Goal: Information Seeking & Learning: Check status

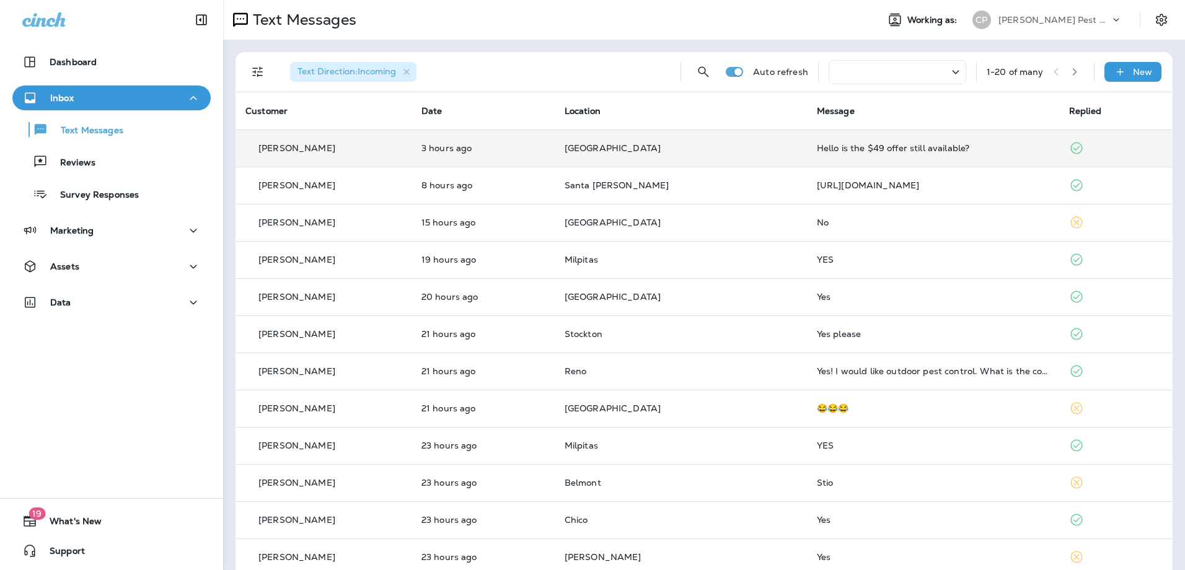
click at [618, 152] on td "[GEOGRAPHIC_DATA]" at bounding box center [681, 148] width 252 height 37
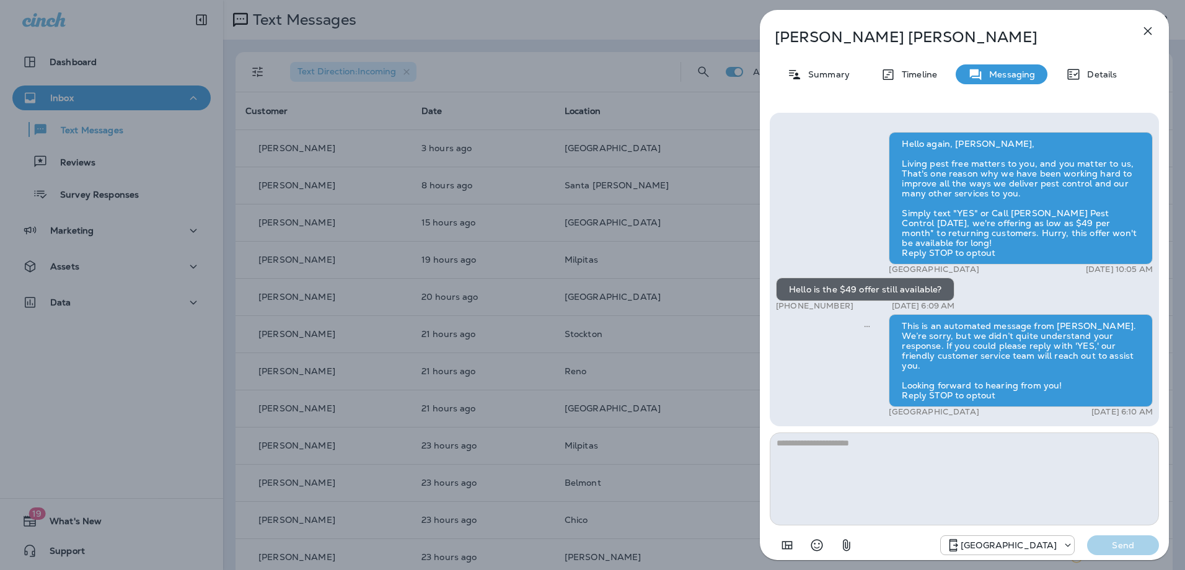
click at [504, 28] on div "[PERSON_NAME] Summary Timeline Messaging Details Hello again, [PERSON_NAME], Li…" at bounding box center [592, 285] width 1185 height 570
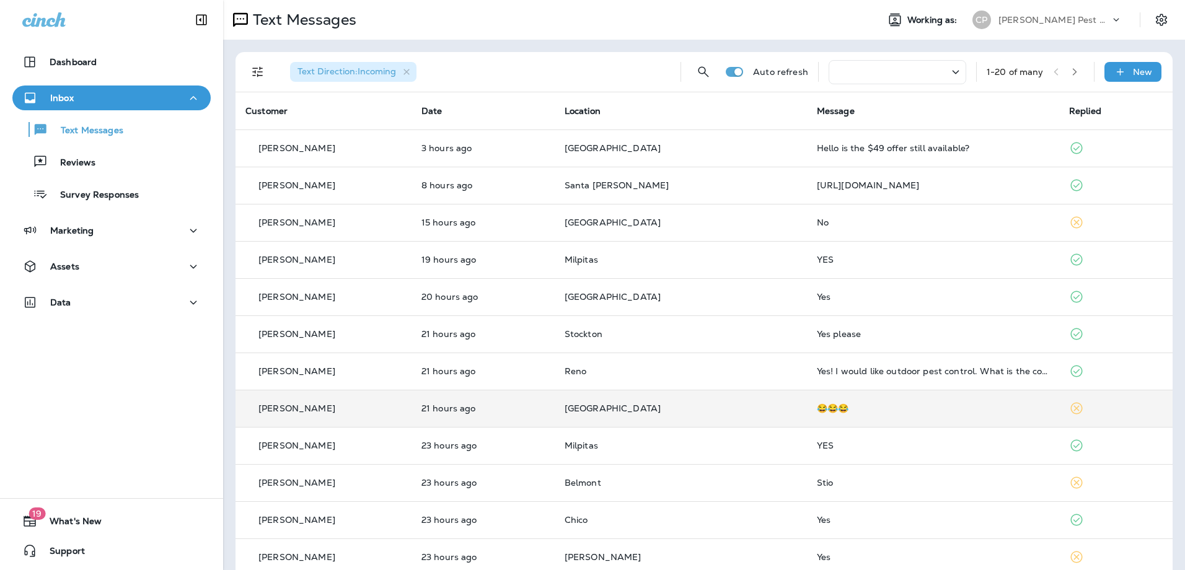
click at [757, 399] on td "[GEOGRAPHIC_DATA]" at bounding box center [681, 408] width 252 height 37
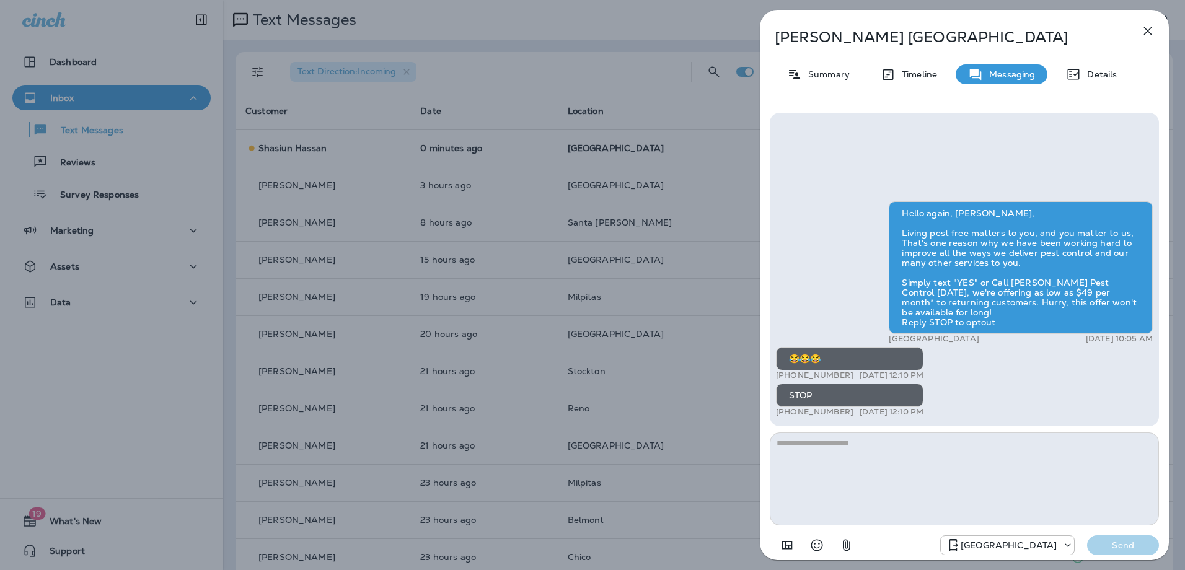
click at [658, 30] on div "[PERSON_NAME] Summary Timeline Messaging Details Hello again, [PERSON_NAME], Li…" at bounding box center [592, 285] width 1185 height 570
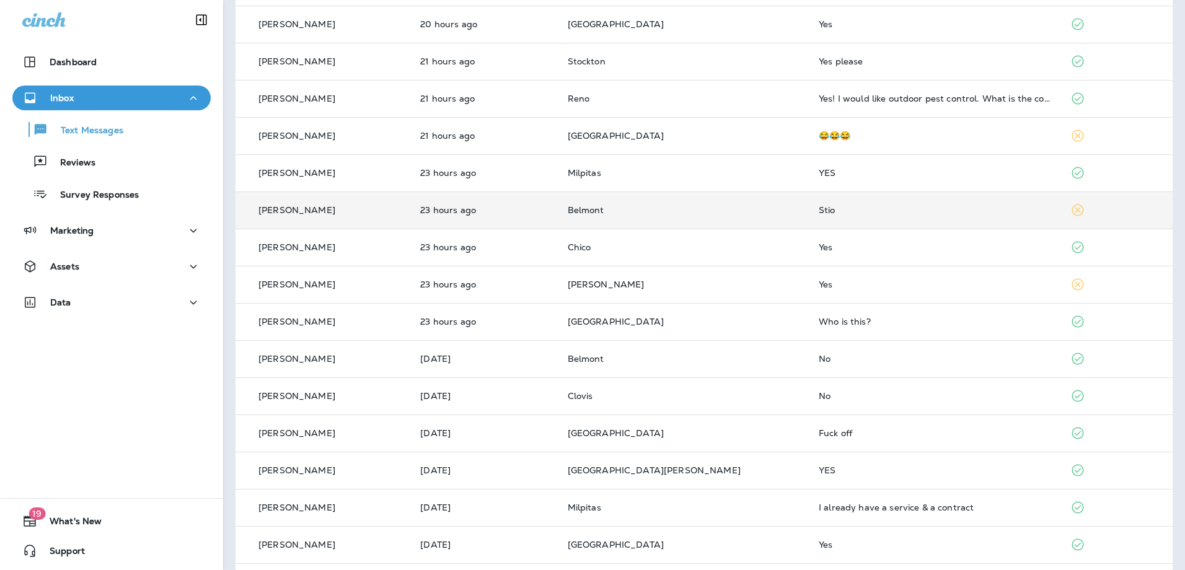
scroll to position [353, 0]
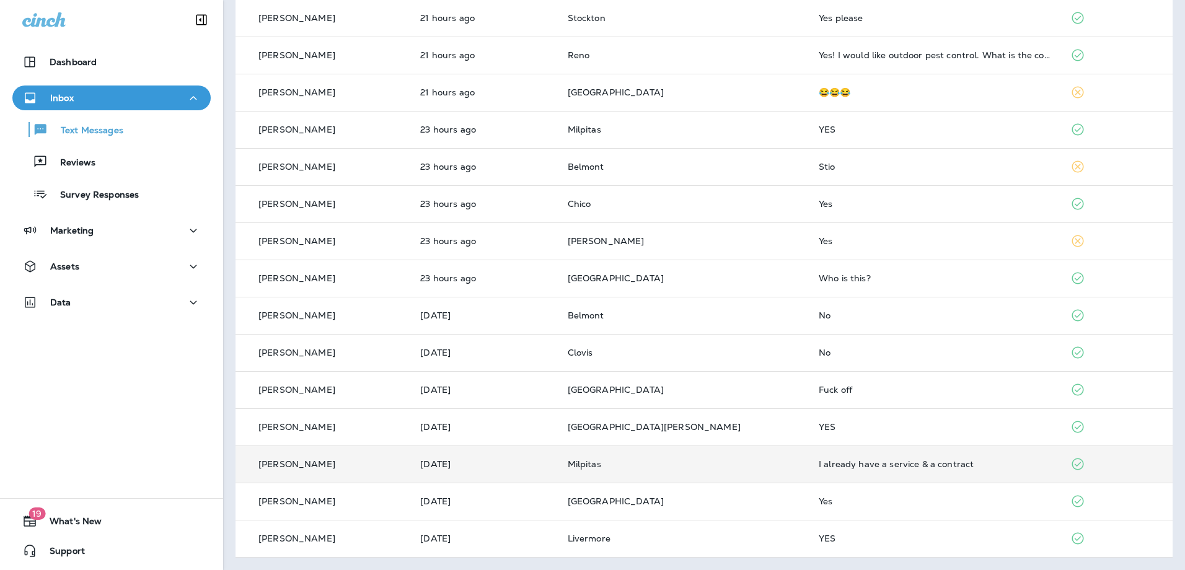
click at [819, 468] on div "I already have a service & a contract" at bounding box center [934, 464] width 231 height 10
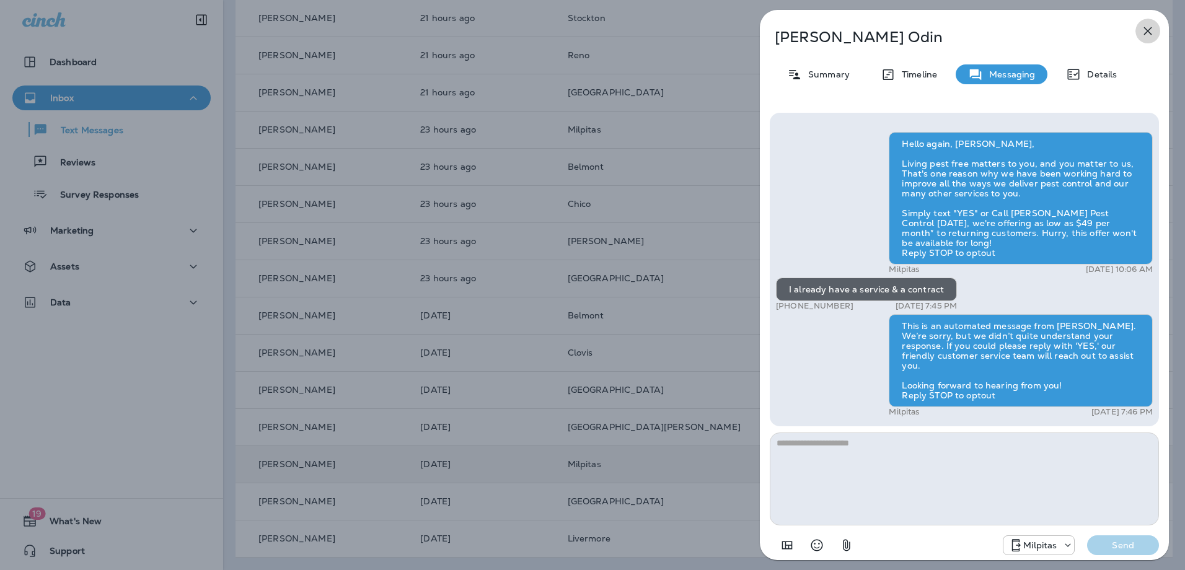
click at [1141, 32] on icon "button" at bounding box center [1147, 31] width 15 height 15
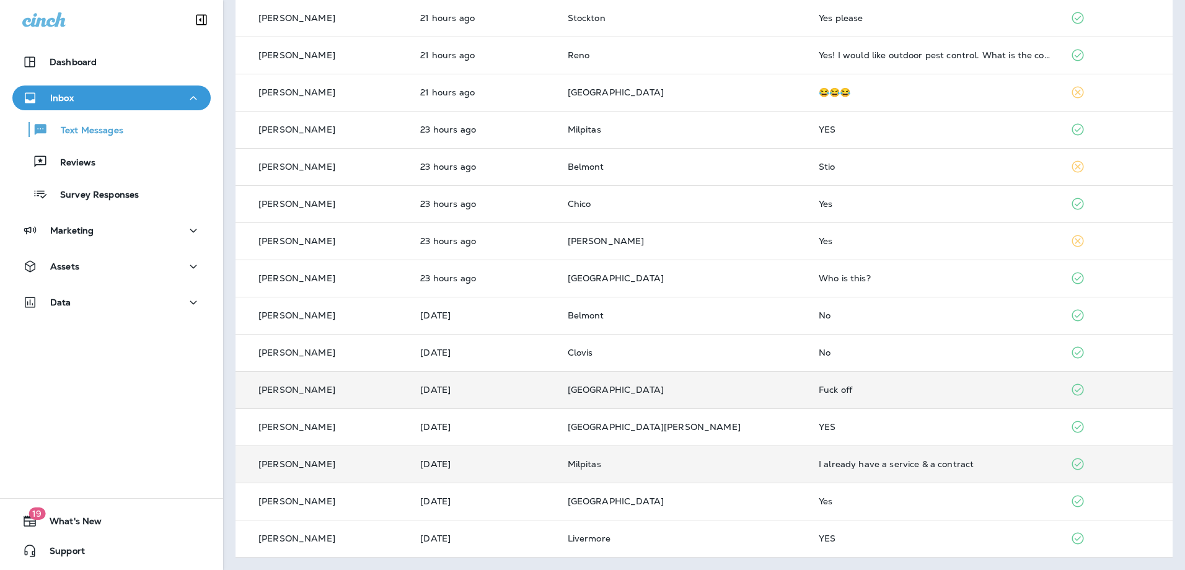
click at [757, 386] on p "[GEOGRAPHIC_DATA]" at bounding box center [683, 390] width 231 height 10
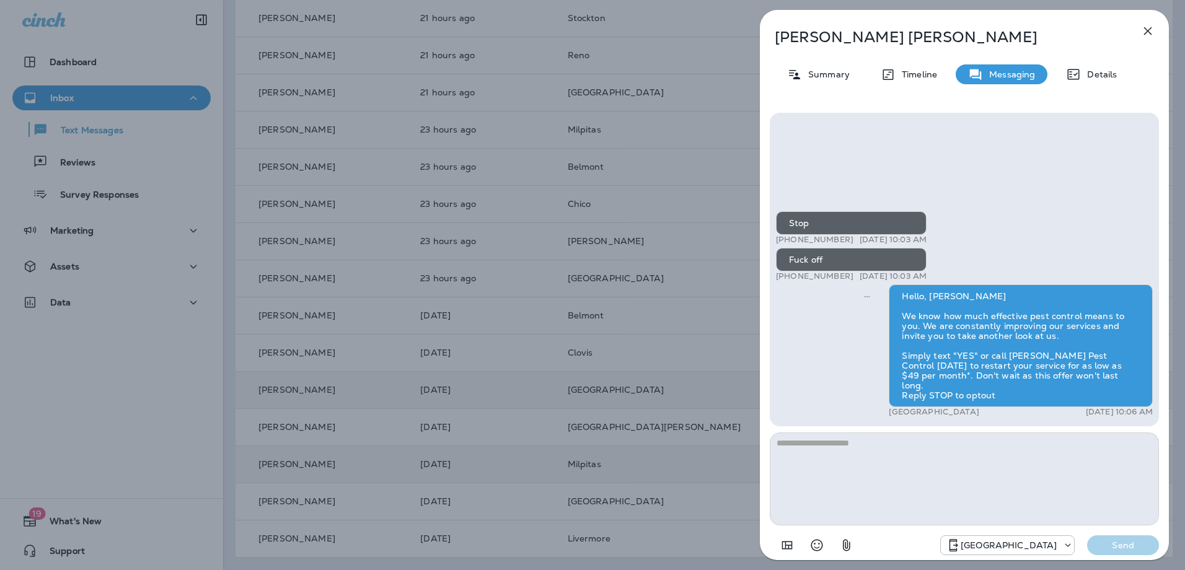
click at [648, 407] on div "[PERSON_NAME] Summary Timeline Messaging Details Stop +1 (661) 979-4946 [DATE] …" at bounding box center [592, 285] width 1185 height 570
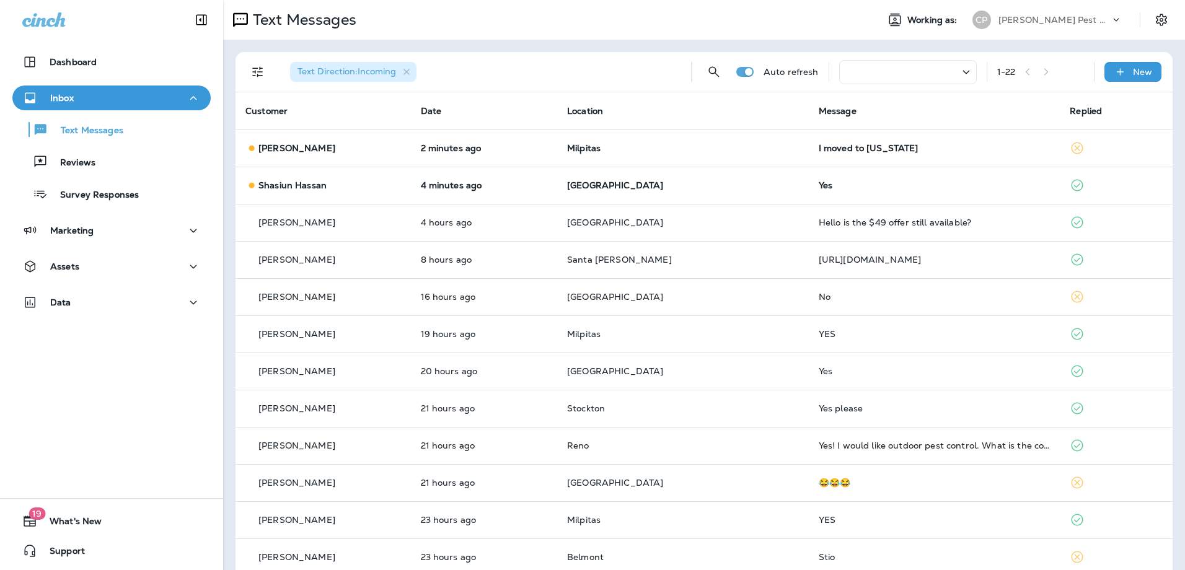
click at [962, 73] on icon at bounding box center [966, 71] width 15 height 15
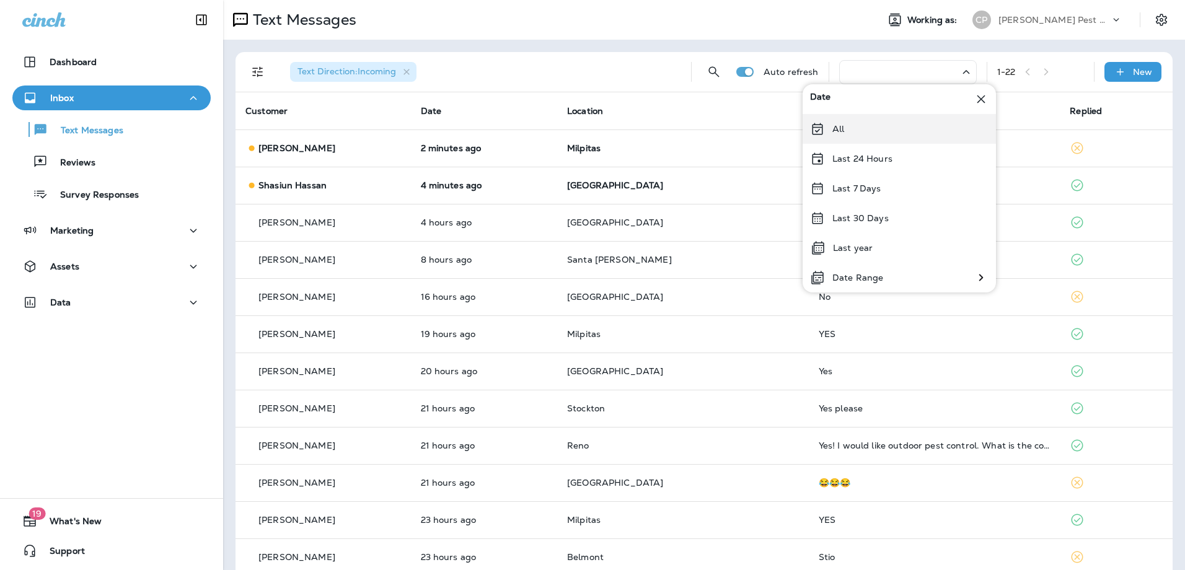
click at [880, 123] on div "All" at bounding box center [898, 129] width 193 height 30
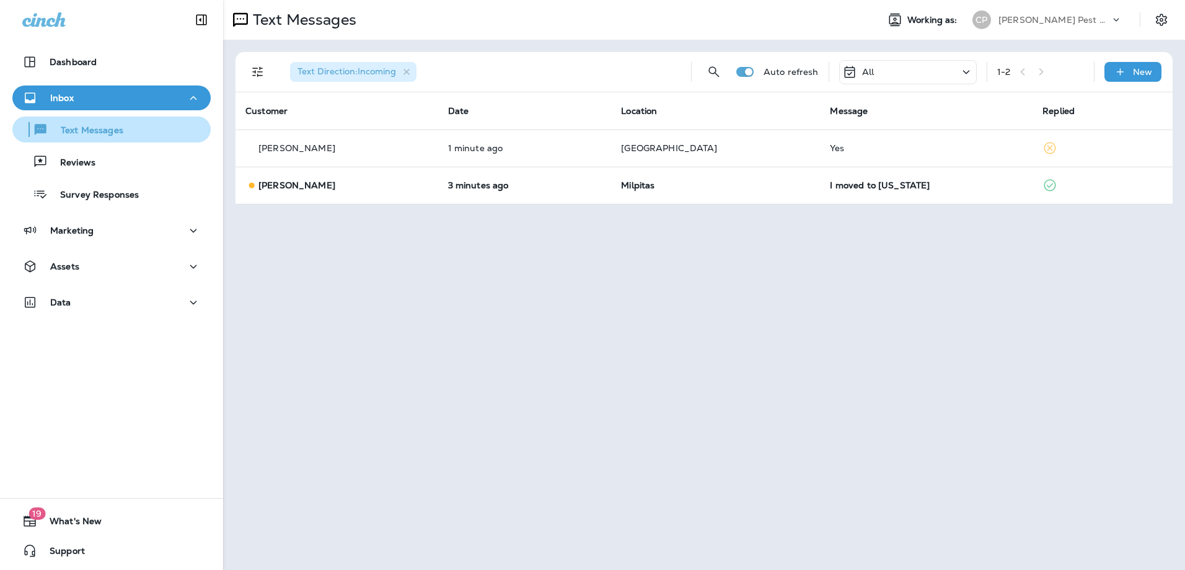
click at [87, 130] on p "Text Messages" at bounding box center [85, 131] width 75 height 12
